Goal: Information Seeking & Learning: Understand process/instructions

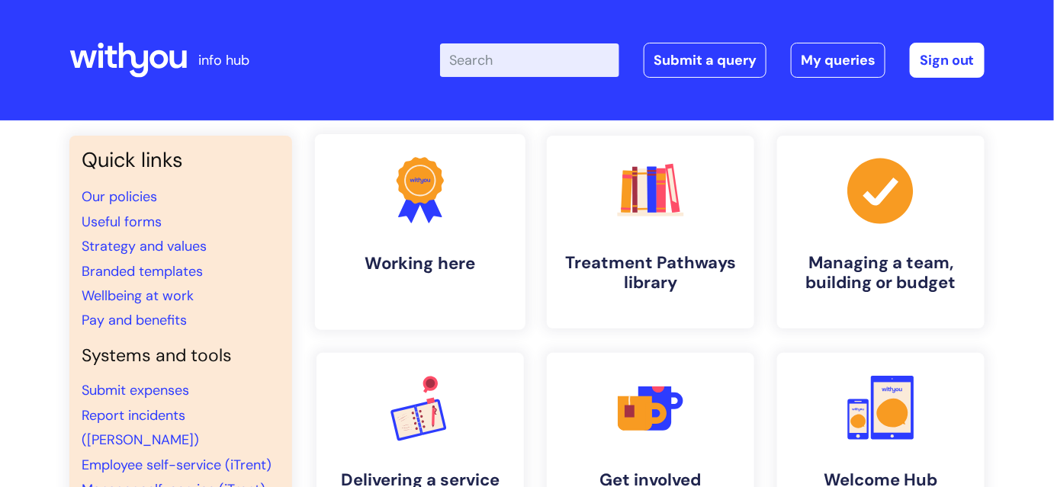
click at [400, 268] on h4 "Working here" at bounding box center [420, 263] width 186 height 21
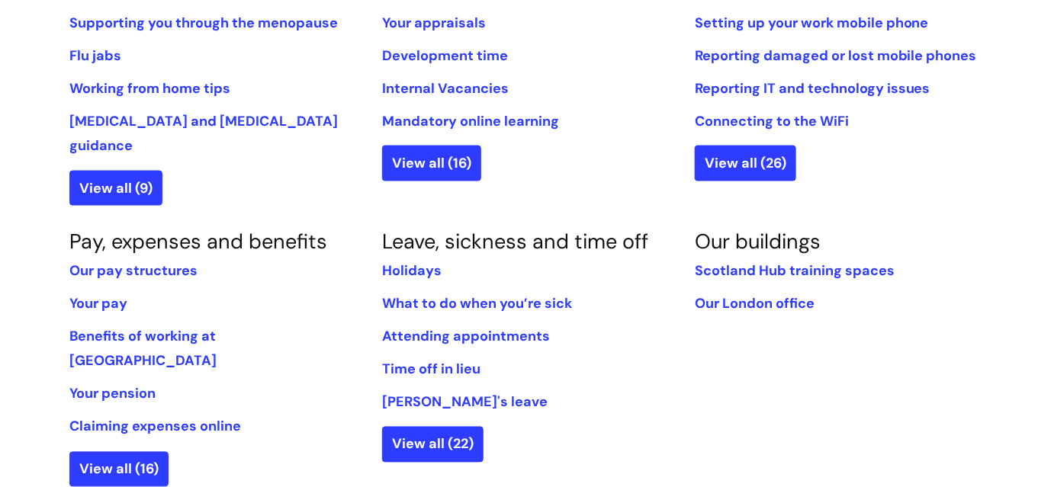
scroll to position [762, 0]
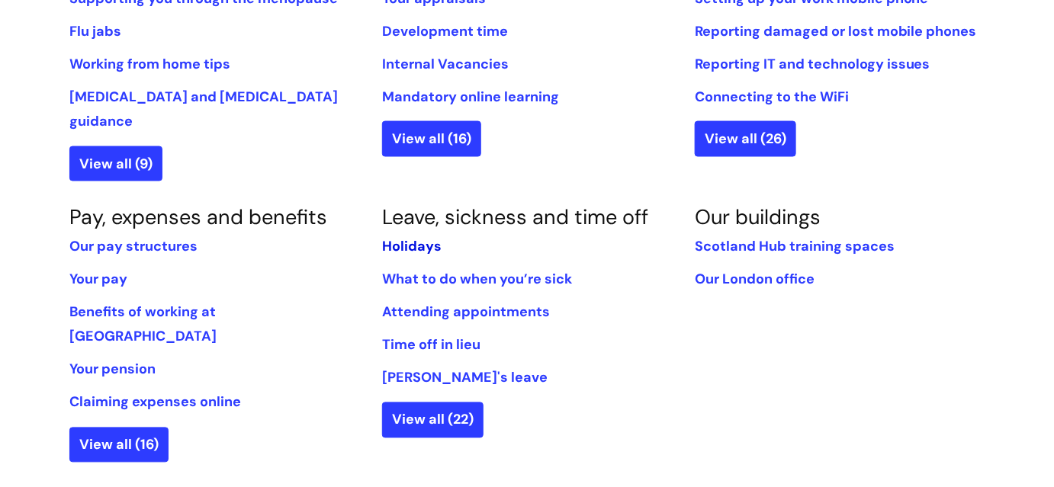
click at [403, 238] on link "Holidays" at bounding box center [411, 247] width 59 height 18
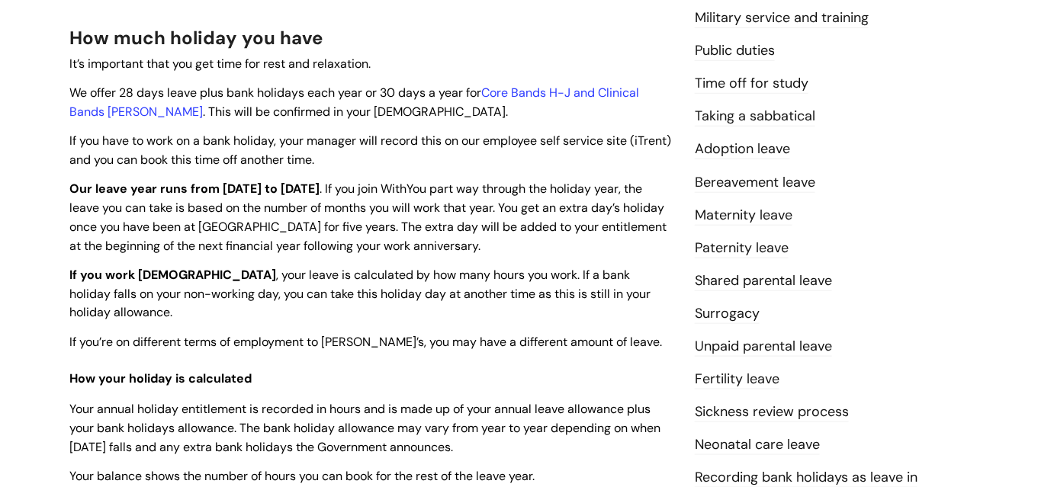
scroll to position [346, 0]
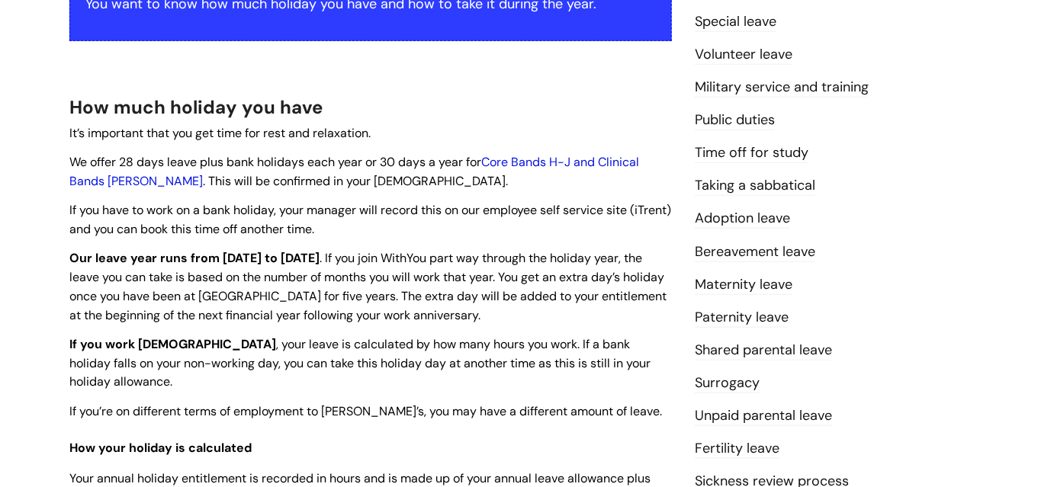
click at [551, 162] on link "Core Bands H-J and Clinical Bands [PERSON_NAME]" at bounding box center [354, 171] width 570 height 35
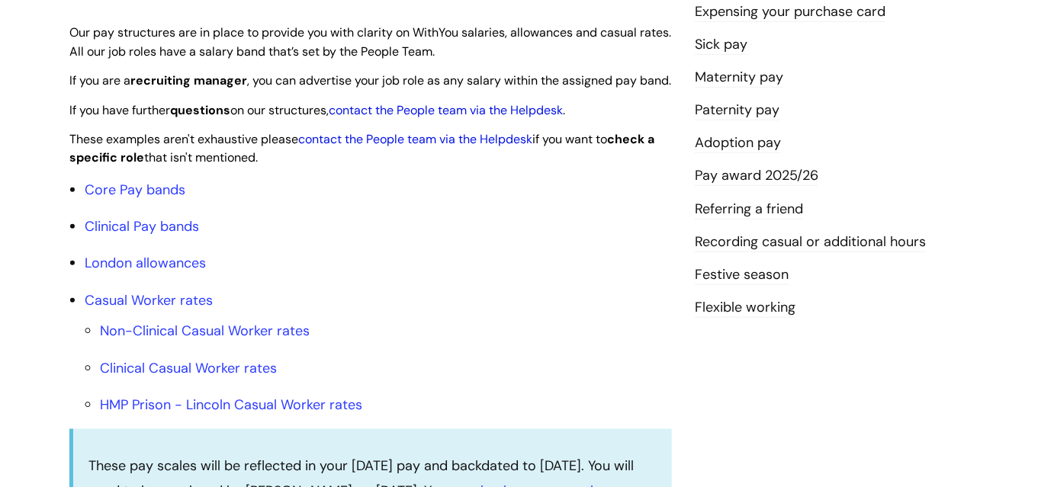
scroll to position [416, 0]
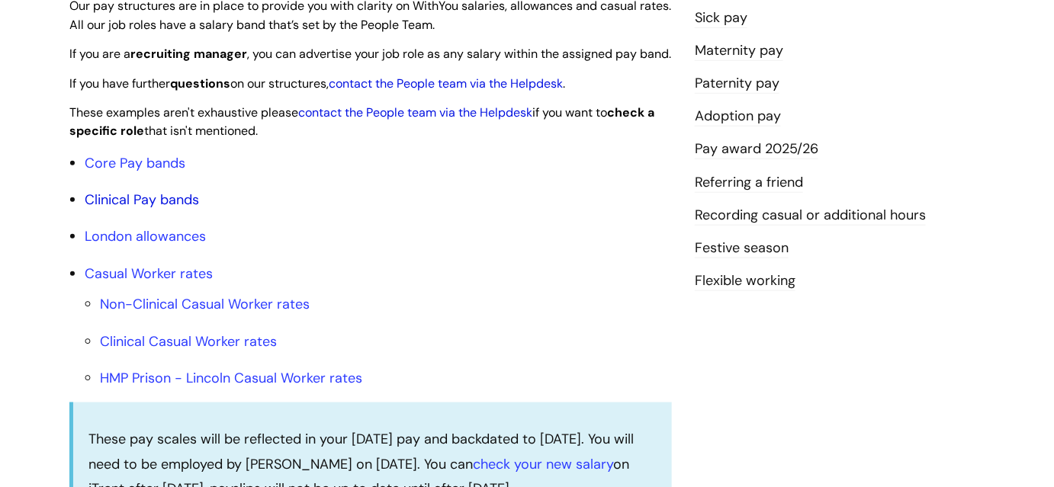
click at [144, 209] on link "Clinical Pay bands" at bounding box center [142, 200] width 114 height 18
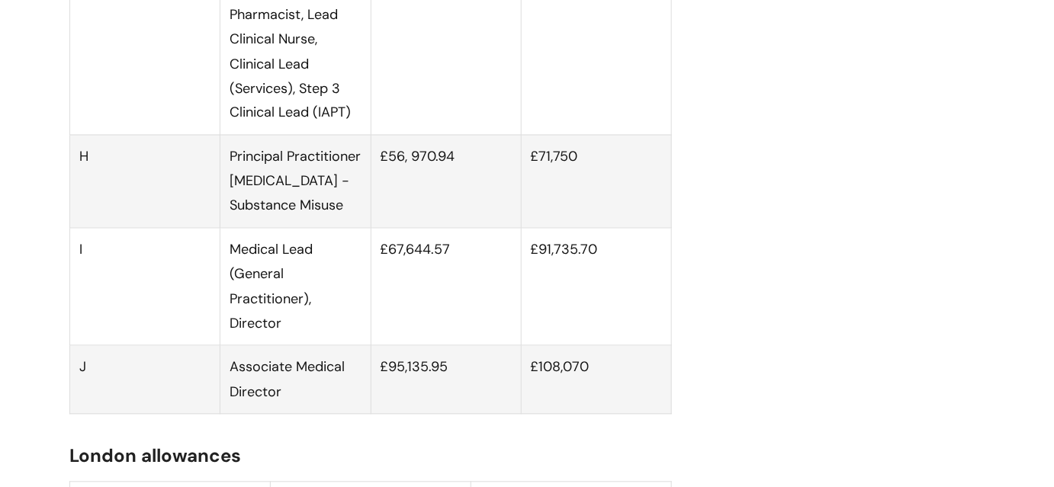
scroll to position [2821, 0]
